Goal: Use online tool/utility: Utilize a website feature to perform a specific function

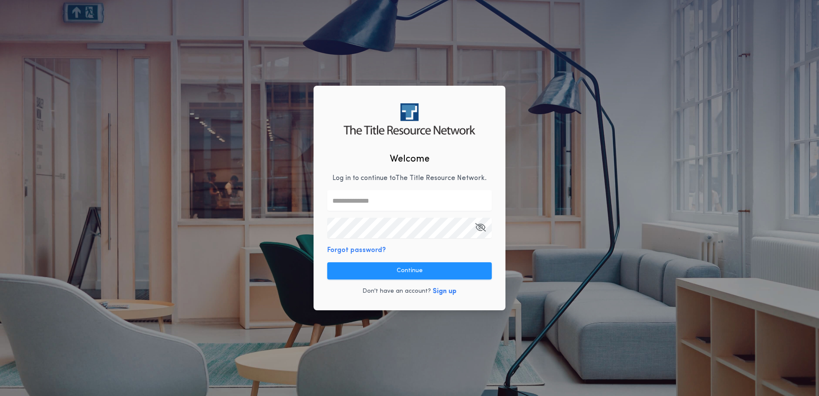
type input "**********"
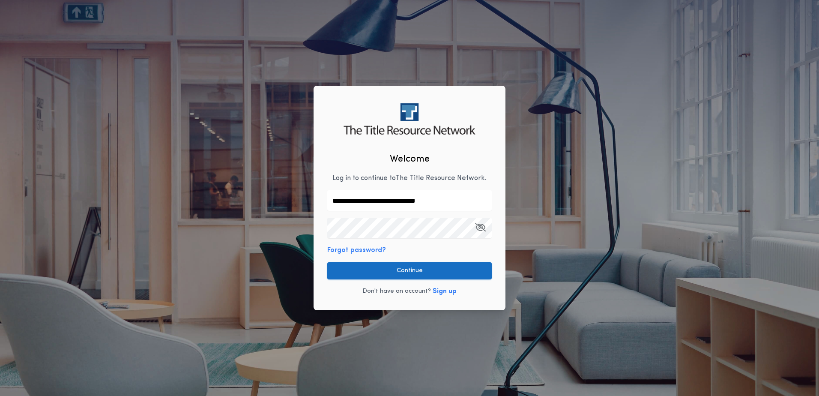
click at [443, 276] on button "Continue" at bounding box center [409, 270] width 165 height 17
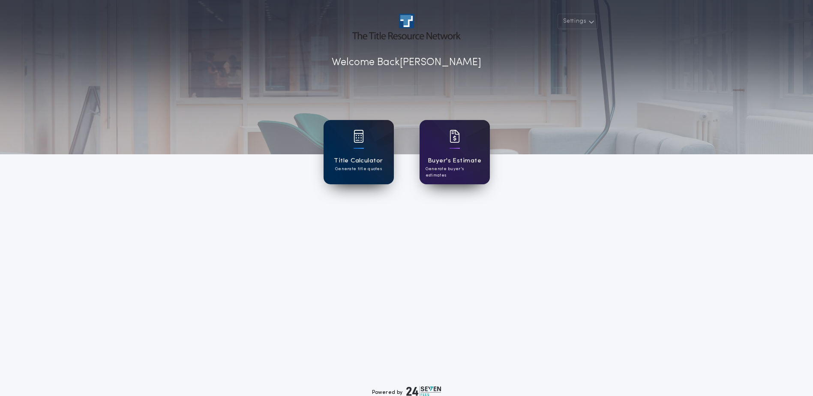
click at [374, 154] on div "Title Calculator Generate title quotes" at bounding box center [359, 152] width 70 height 64
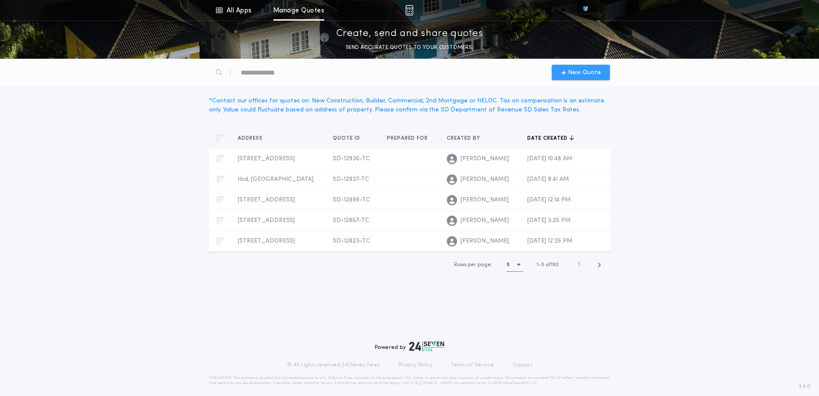
click at [555, 75] on div "New Quote" at bounding box center [581, 72] width 58 height 15
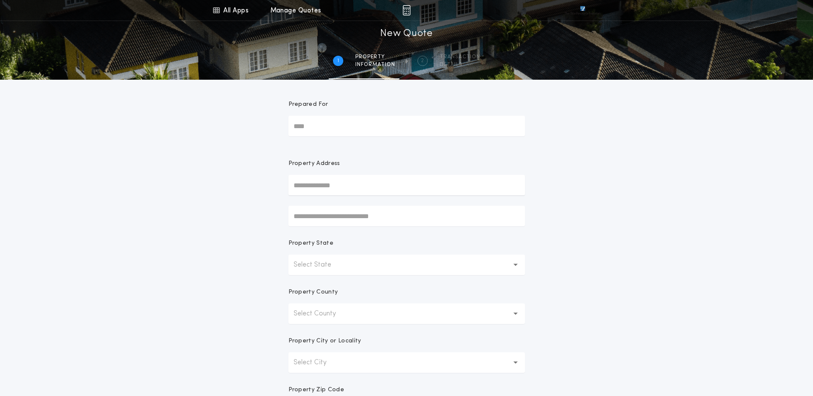
click at [313, 181] on input "text" at bounding box center [406, 185] width 237 height 21
click at [302, 204] on button "[STREET_ADDRESS]" at bounding box center [406, 202] width 237 height 13
type input "**********"
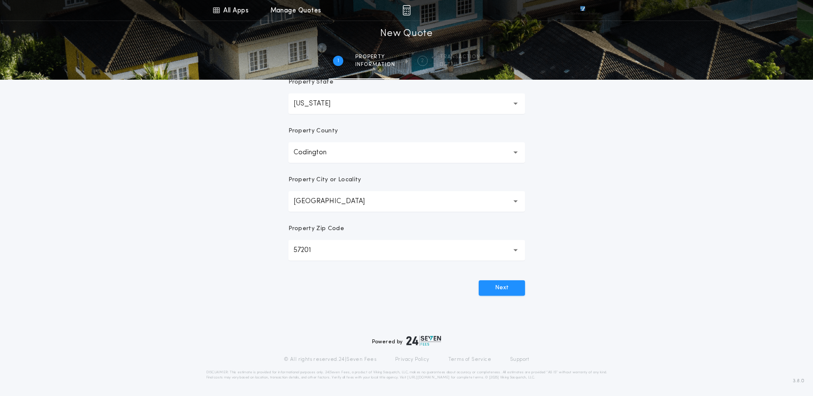
scroll to position [162, 0]
click at [517, 285] on button "Next" at bounding box center [502, 286] width 46 height 15
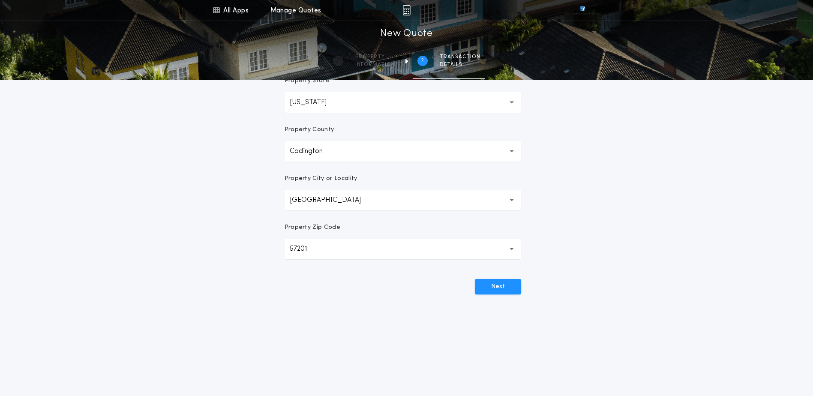
scroll to position [0, 0]
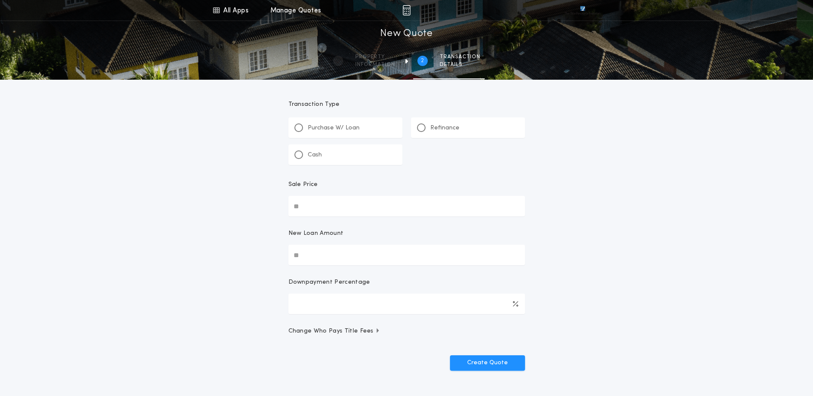
click at [447, 133] on div "Refinance" at bounding box center [468, 127] width 114 height 21
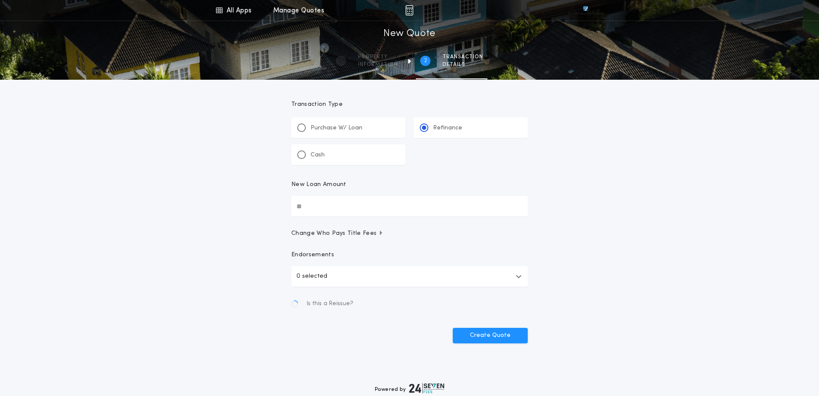
click at [352, 206] on input "New Loan Amount" at bounding box center [409, 206] width 237 height 21
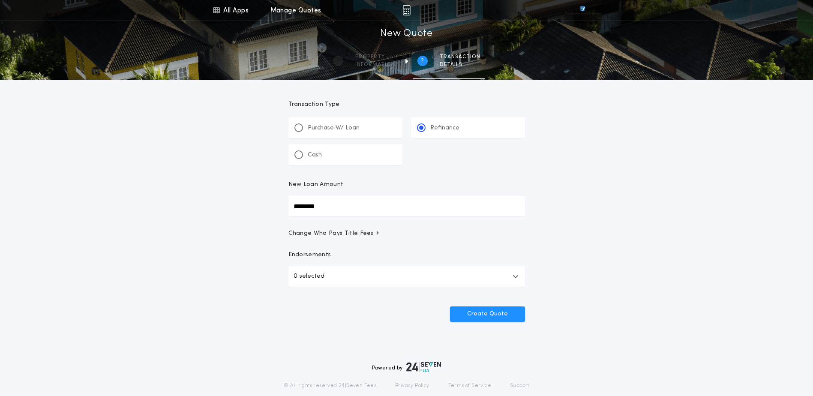
type input "********"
click at [363, 234] on span "Change Who Pays Title Fees" at bounding box center [334, 233] width 92 height 9
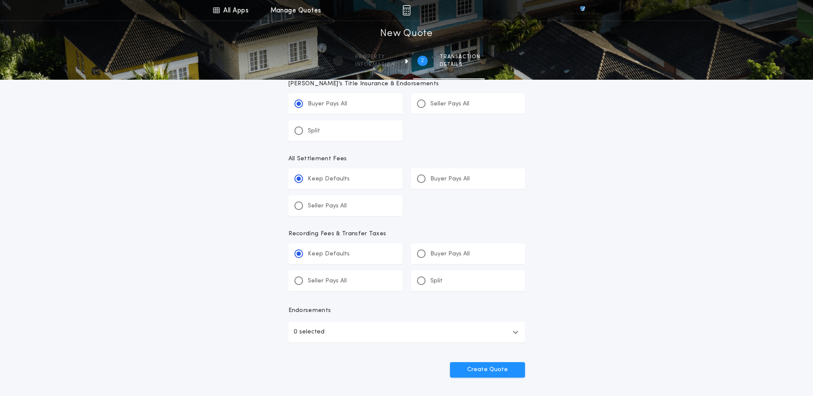
scroll to position [300, 0]
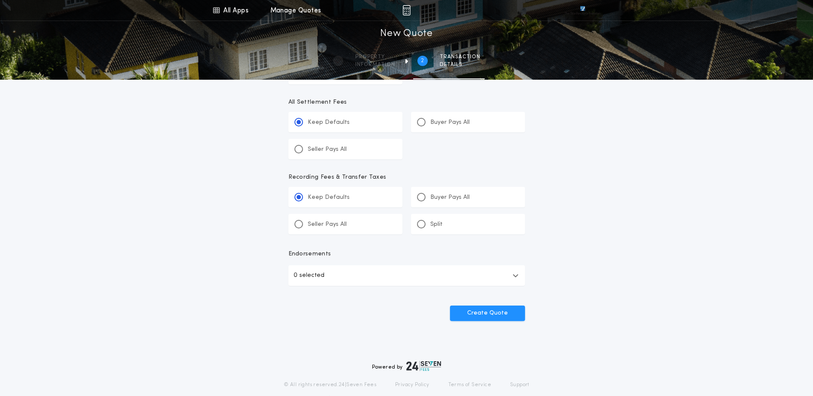
click at [436, 127] on div "Buyer Pays All" at bounding box center [468, 122] width 114 height 21
click at [0, 0] on input "*******" at bounding box center [0, 0] width 0 height 0
click at [447, 193] on p "Buyer Pays All" at bounding box center [449, 197] width 39 height 9
click at [0, 0] on input "*******" at bounding box center [0, 0] width 0 height 0
click at [419, 270] on button "0 selected" at bounding box center [406, 275] width 237 height 21
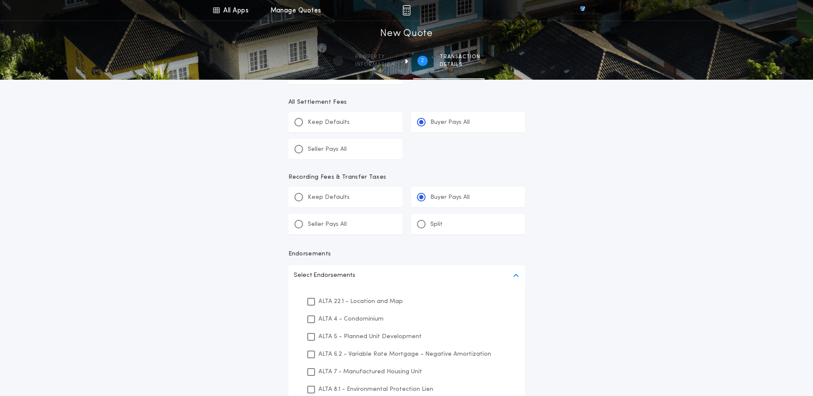
click at [346, 300] on p "ALTA 22.1 - Location and Map" at bounding box center [360, 301] width 84 height 9
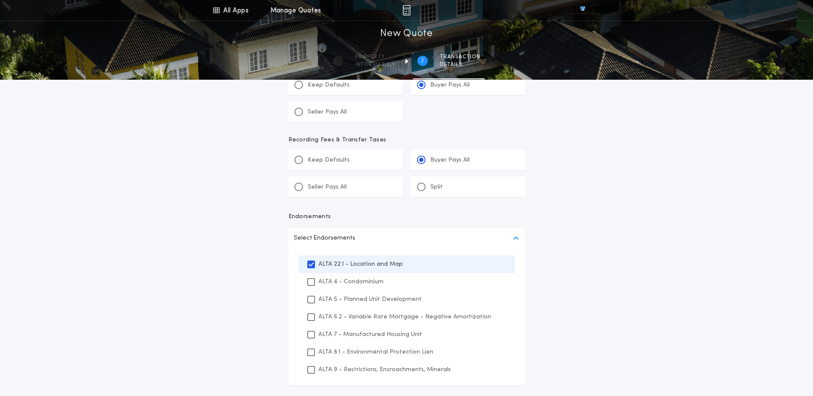
scroll to position [463, 0]
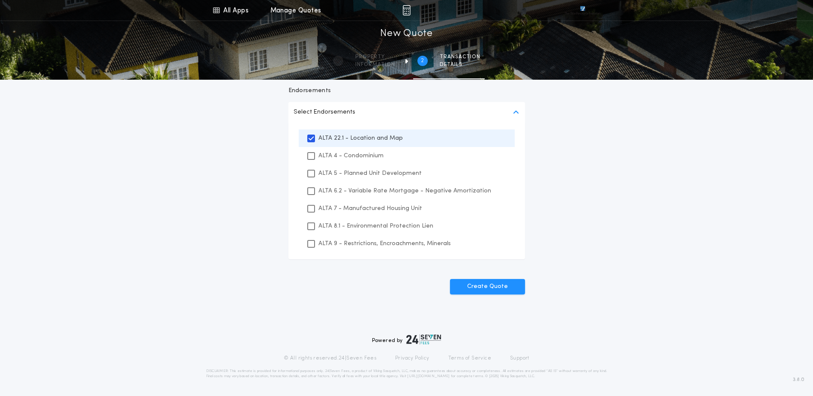
click at [342, 227] on p "ALTA 8.1 - Environmental Protection Lien" at bounding box center [375, 226] width 115 height 9
click at [346, 241] on p "ALTA 9 - Restrictions, Encroachments, Minerals" at bounding box center [384, 243] width 132 height 9
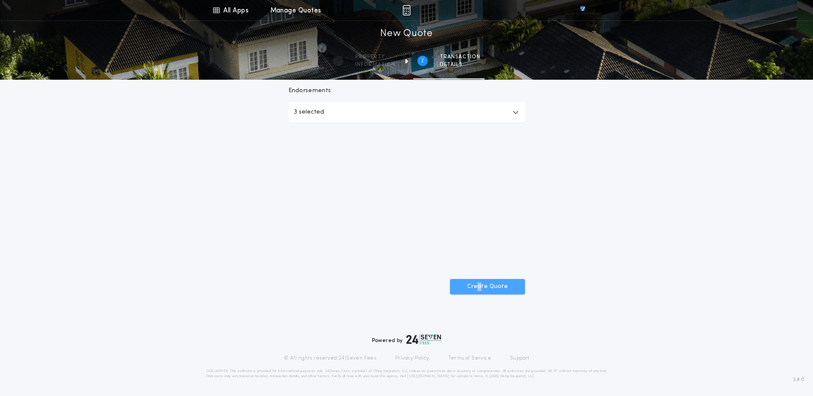
click at [480, 288] on button "Create Quote" at bounding box center [487, 286] width 75 height 15
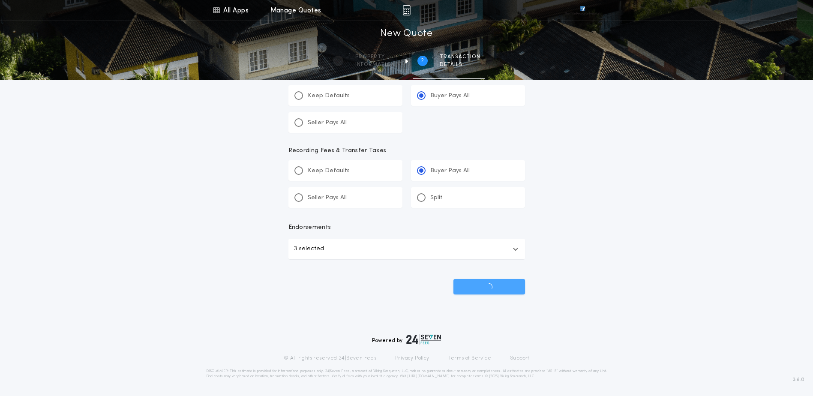
scroll to position [327, 0]
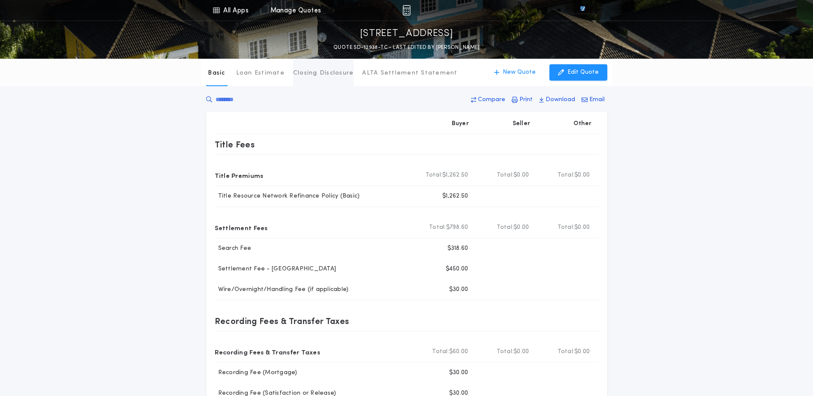
click at [332, 81] on button "Closing Disclosure" at bounding box center [323, 72] width 61 height 27
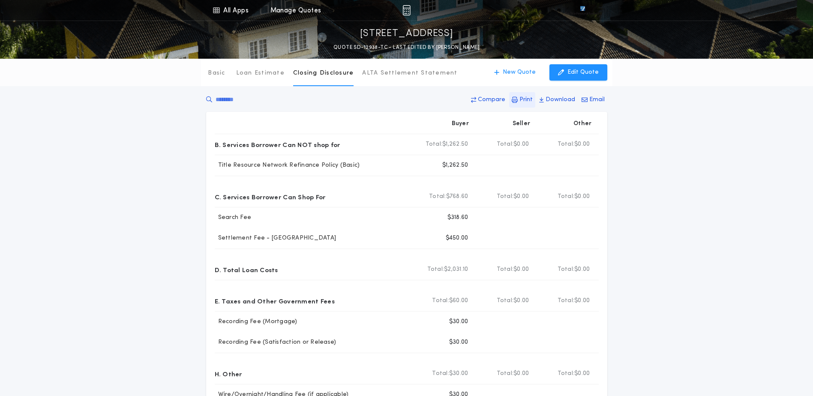
click at [529, 99] on p "Print" at bounding box center [525, 100] width 13 height 9
click at [564, 73] on icon "button" at bounding box center [561, 72] width 6 height 9
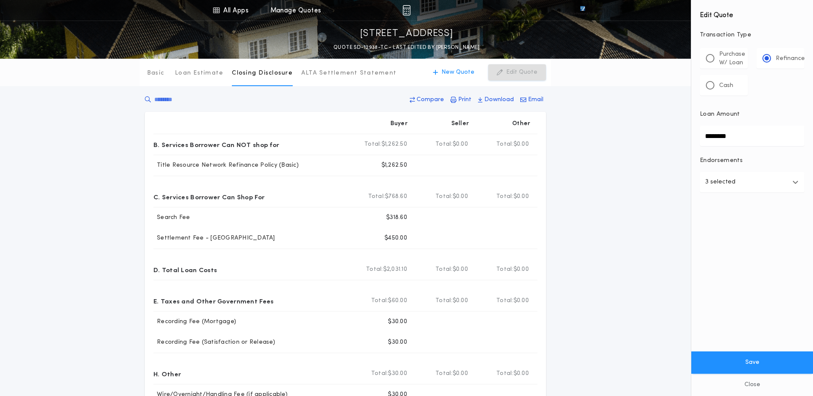
click at [739, 57] on p "Purchase W/ Loan" at bounding box center [732, 58] width 26 height 17
click at [735, 144] on input "Sale Price" at bounding box center [752, 136] width 105 height 21
click at [742, 138] on input "Sale Price" at bounding box center [752, 136] width 105 height 21
drag, startPoint x: 759, startPoint y: 359, endPoint x: 788, endPoint y: 282, distance: 82.6
click at [788, 273] on form "**********" at bounding box center [752, 198] width 122 height 396
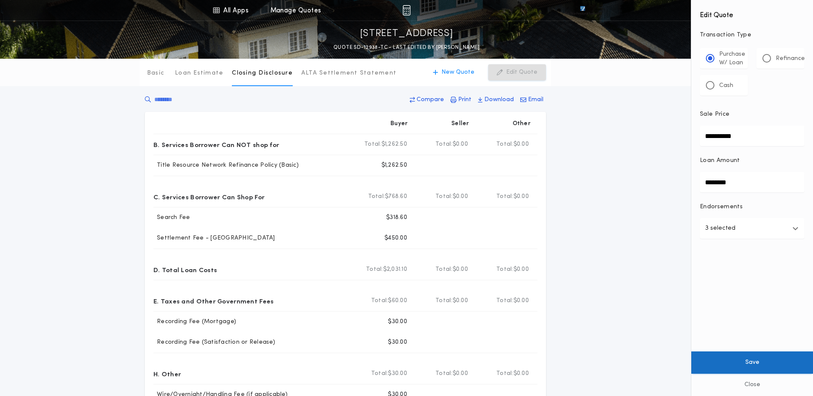
click at [758, 366] on button "Save" at bounding box center [752, 362] width 122 height 22
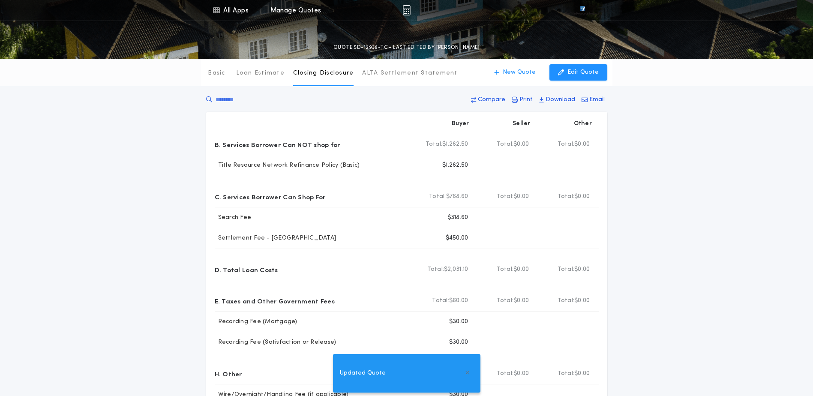
type input "**********"
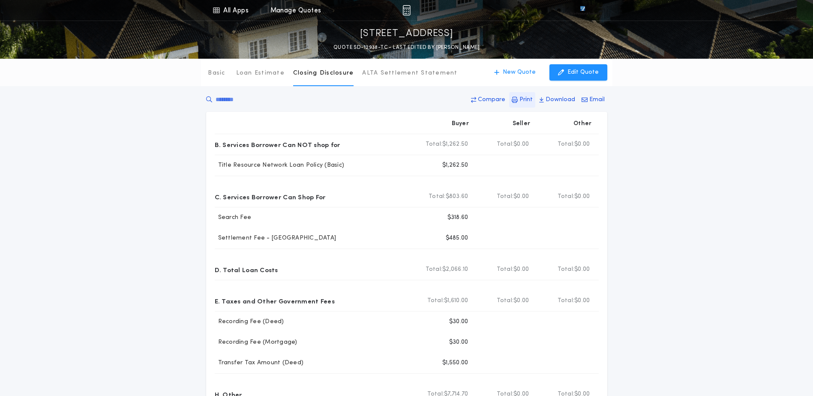
click at [526, 97] on p "Print" at bounding box center [525, 100] width 13 height 9
